Goal: Check status

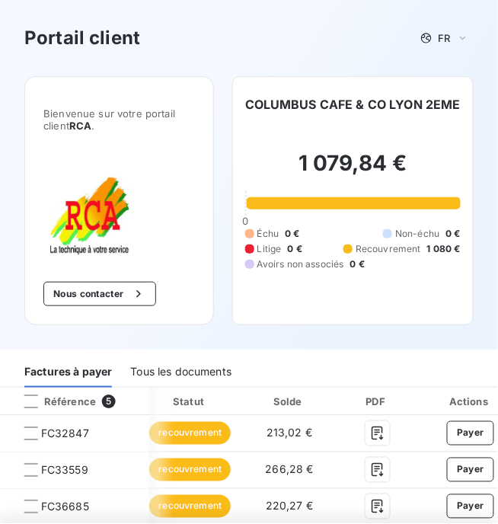
scroll to position [0, 233]
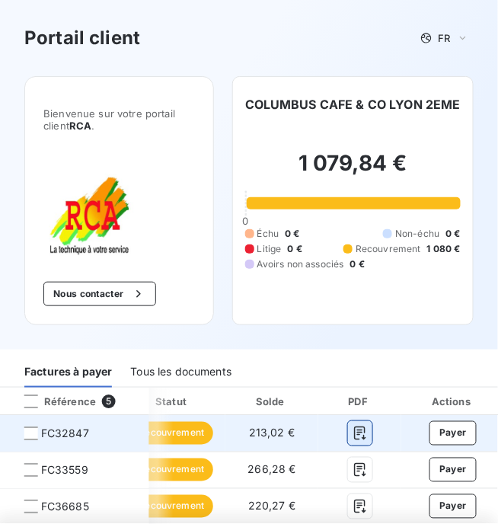
click at [357, 434] on icon "button" at bounding box center [360, 433] width 15 height 15
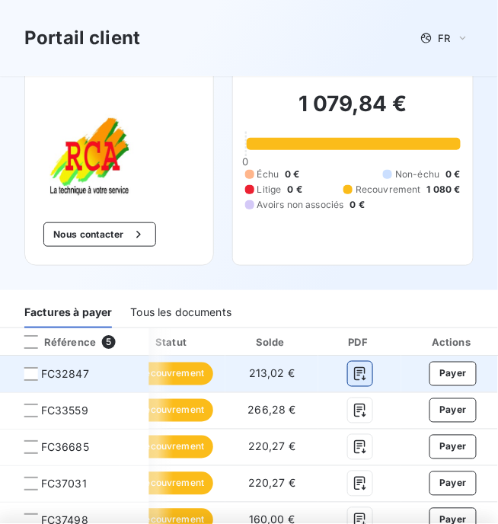
scroll to position [62, 0]
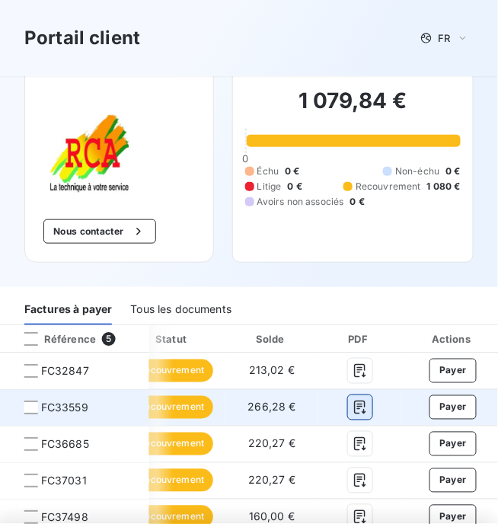
click at [359, 408] on icon "button" at bounding box center [360, 407] width 15 height 15
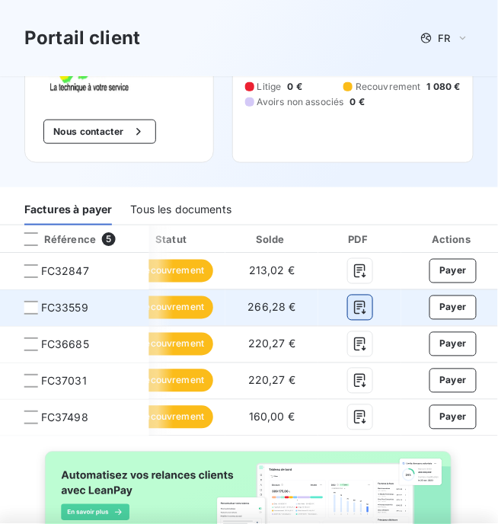
scroll to position [180, 0]
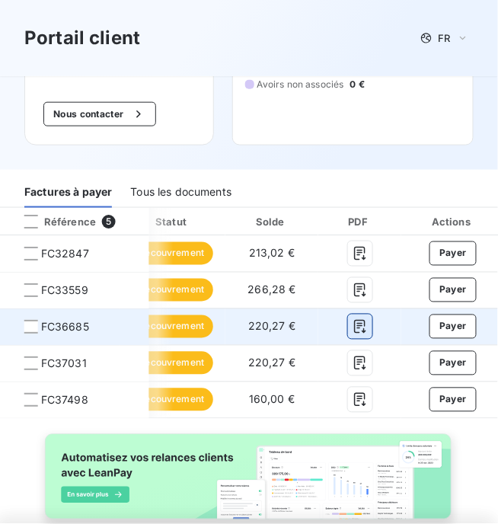
click at [354, 333] on icon "button" at bounding box center [360, 326] width 15 height 15
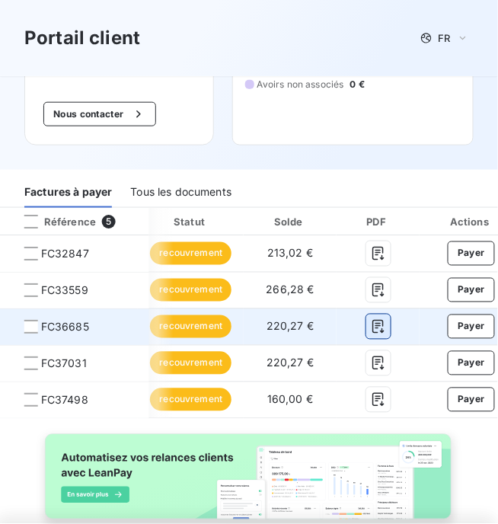
scroll to position [0, 233]
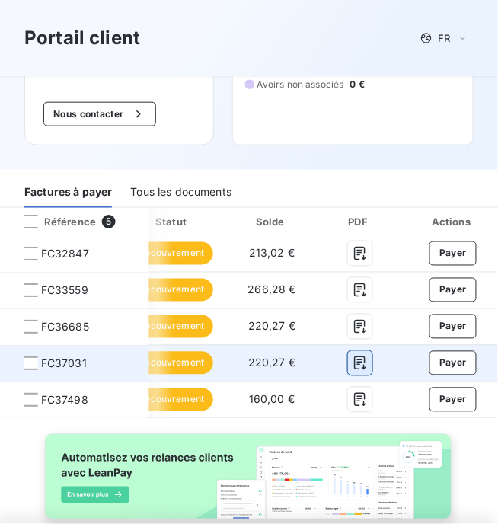
click at [361, 368] on icon "button" at bounding box center [360, 363] width 15 height 15
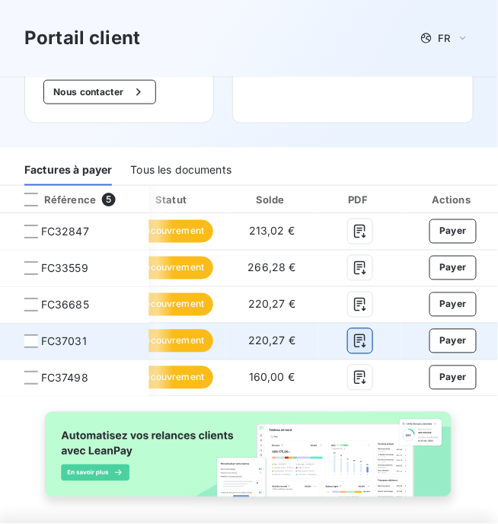
scroll to position [203, 0]
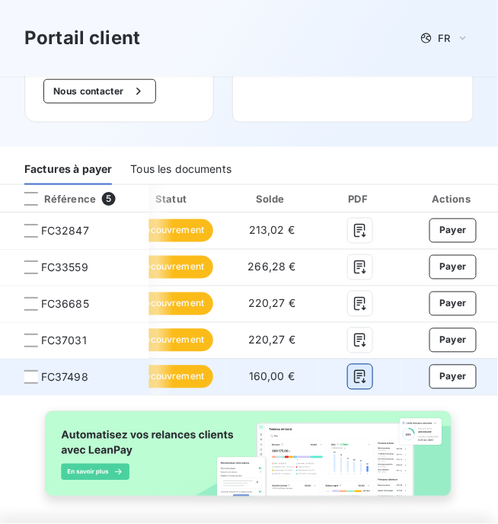
click at [358, 377] on icon "button" at bounding box center [360, 377] width 15 height 15
click at [357, 379] on icon "button" at bounding box center [360, 377] width 15 height 15
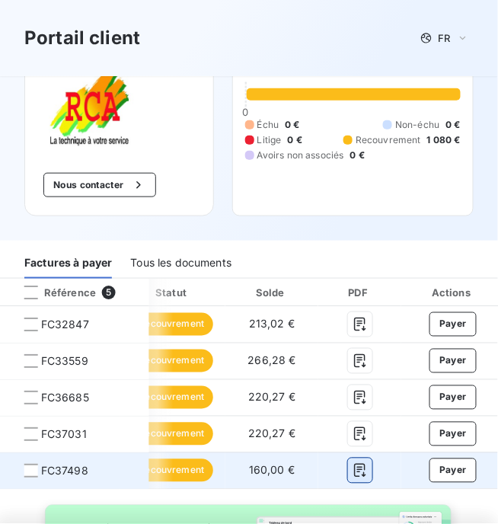
scroll to position [0, 0]
